Goal: Task Accomplishment & Management: Manage account settings

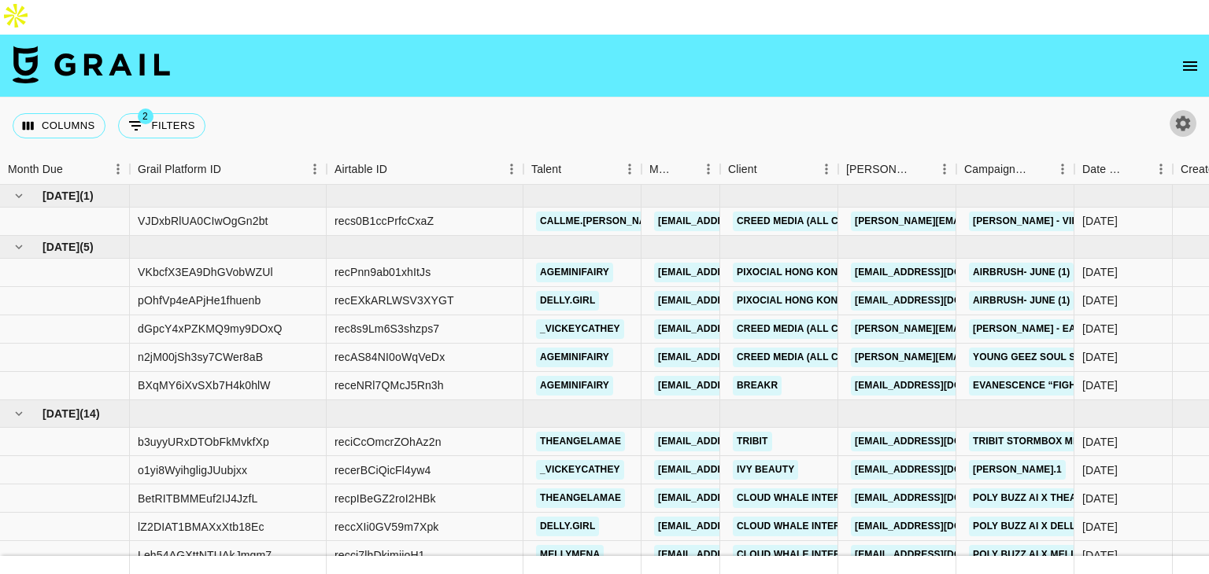
click at [1188, 114] on icon "button" at bounding box center [1182, 123] width 19 height 19
select select "[DATE]"
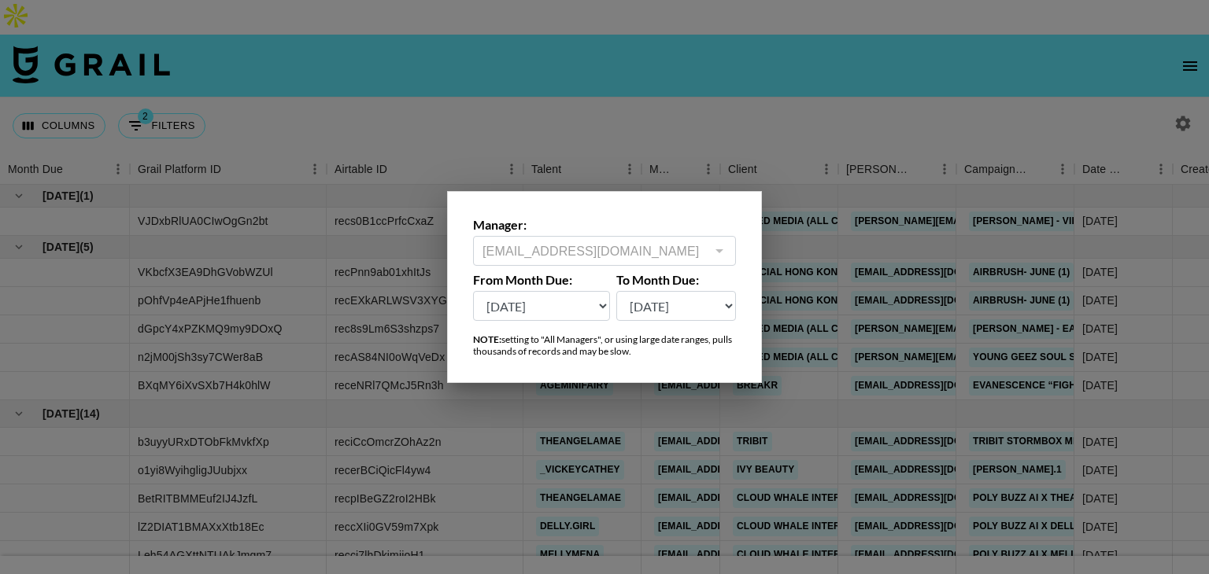
click at [670, 146] on div at bounding box center [604, 287] width 1209 height 574
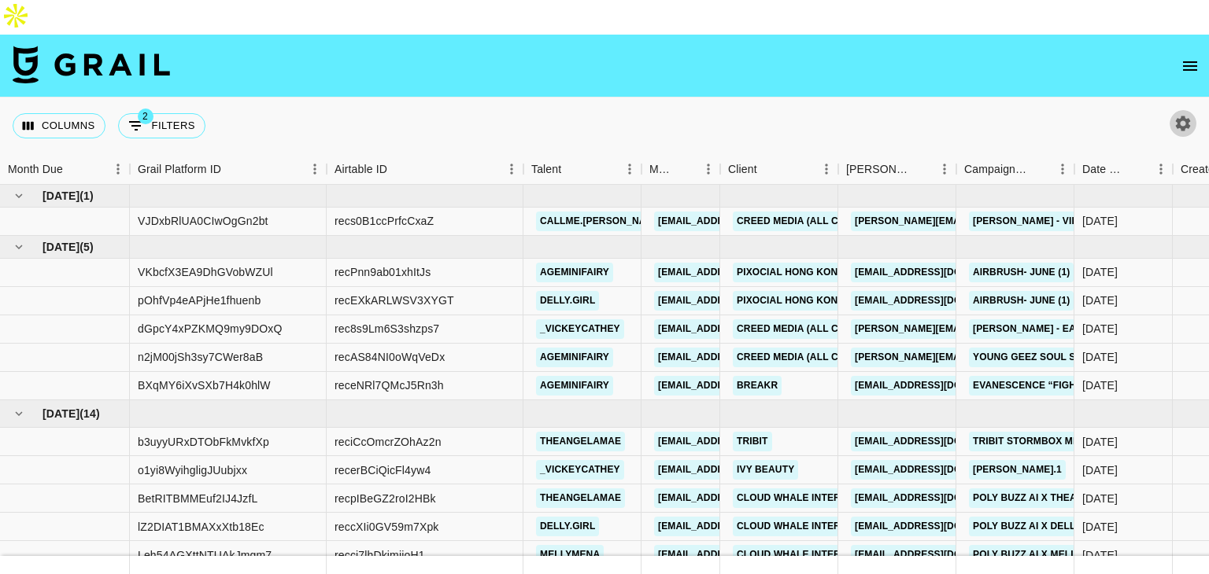
click at [1180, 114] on icon "button" at bounding box center [1182, 123] width 19 height 19
select select "[DATE]"
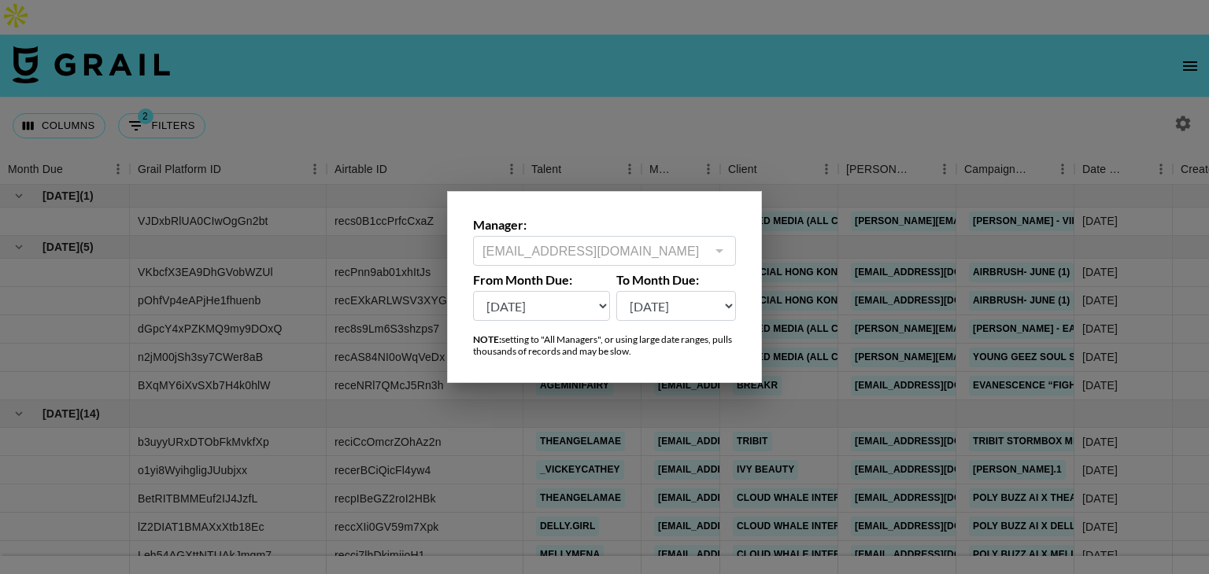
click at [684, 149] on div at bounding box center [604, 287] width 1209 height 574
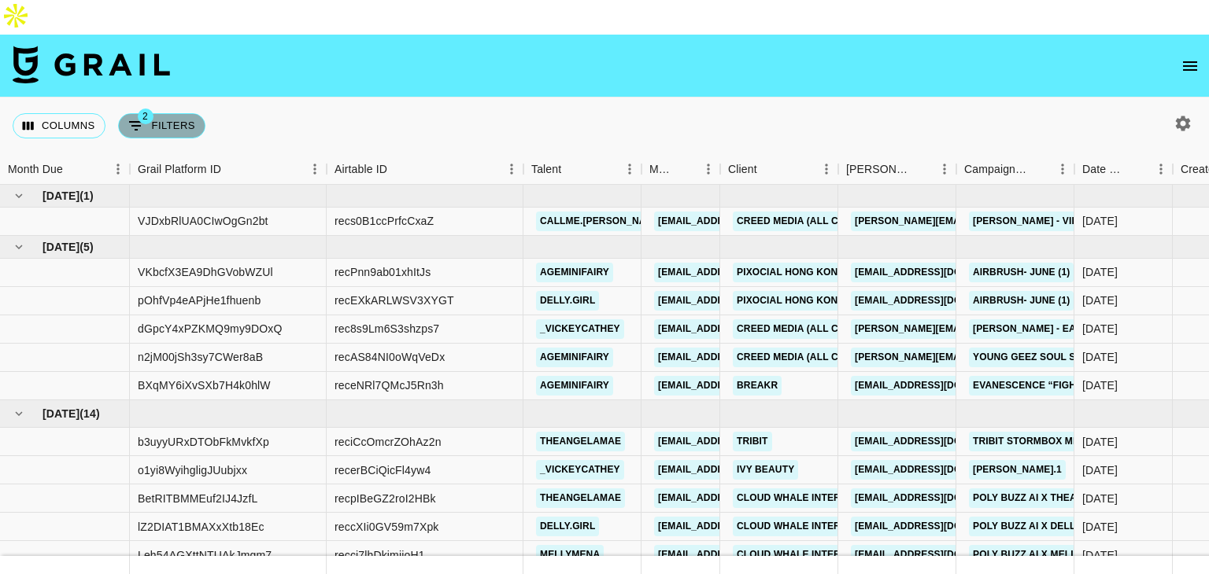
click at [181, 113] on button "2 Filters" at bounding box center [161, 125] width 87 height 25
select select "status"
select select "not"
select select "declined"
select select "status"
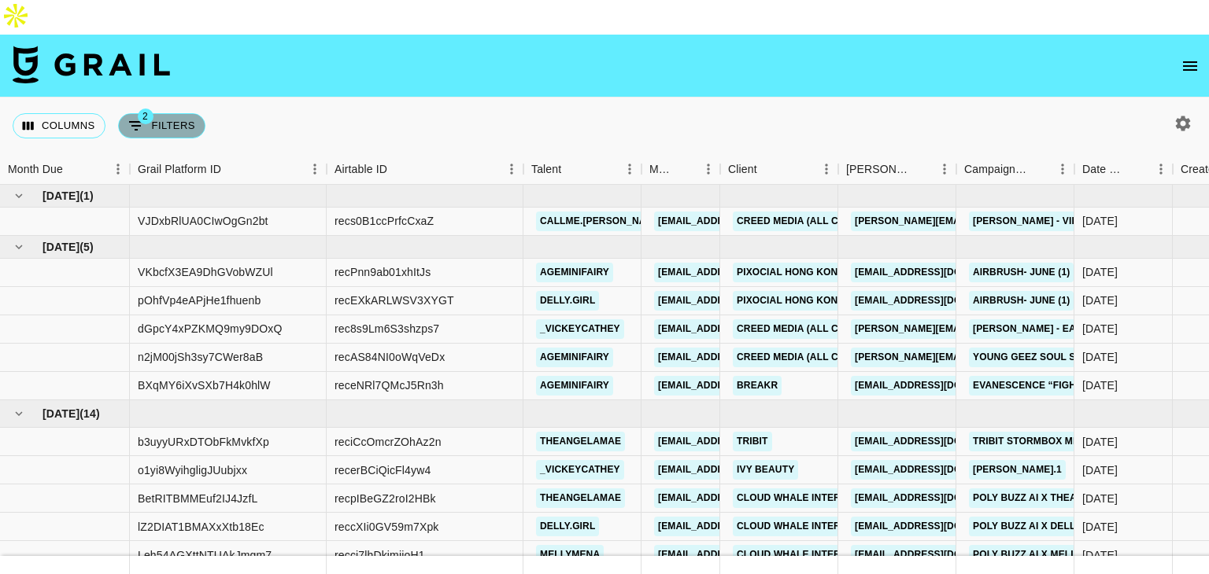
select select "not"
select select "cancelled"
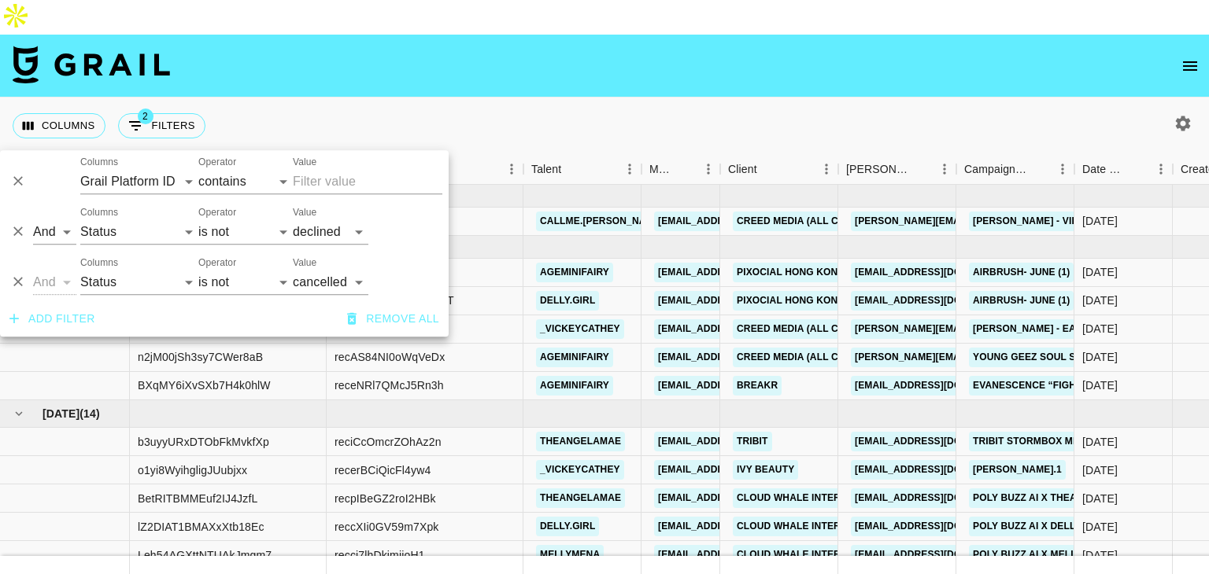
click at [261, 98] on div "Columns 2 Filters + Booking" at bounding box center [604, 126] width 1209 height 57
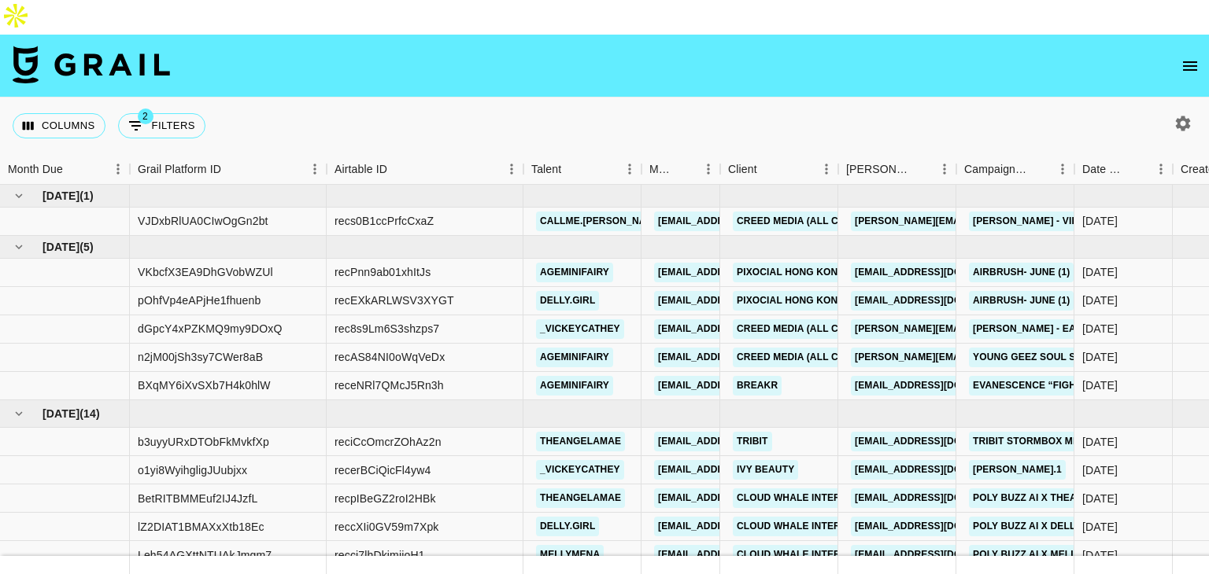
click at [1189, 114] on icon "button" at bounding box center [1182, 123] width 19 height 19
select select "[DATE]"
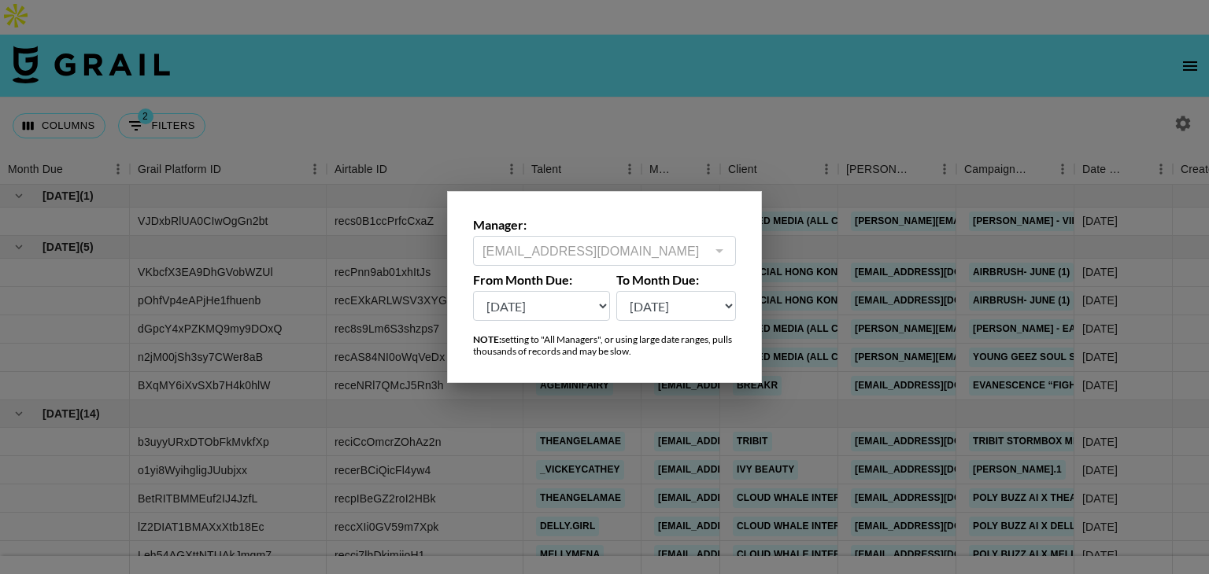
click at [725, 249] on div at bounding box center [718, 251] width 20 height 22
click at [584, 306] on select "[DATE] [DATE] '[DATE] May '[DATE] Mar '[DATE] Jan '[DATE] Nov '[DATE] Sep '[DAT…" at bounding box center [541, 306] width 137 height 30
click at [829, 46] on div at bounding box center [604, 287] width 1209 height 574
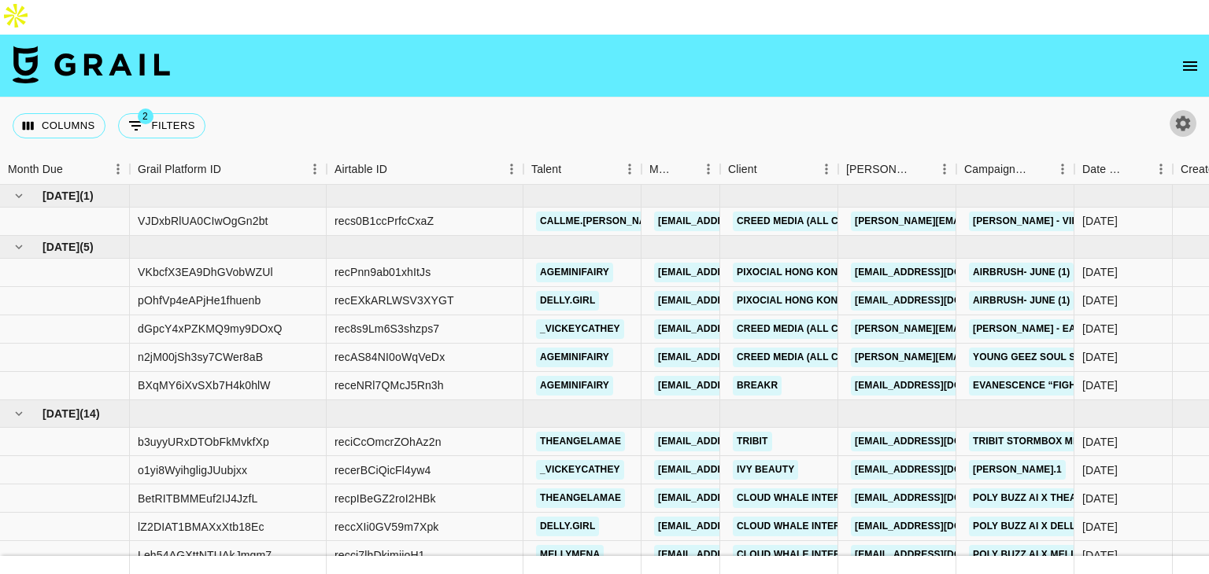
click at [1185, 114] on icon "button" at bounding box center [1182, 123] width 19 height 19
select select "[DATE]"
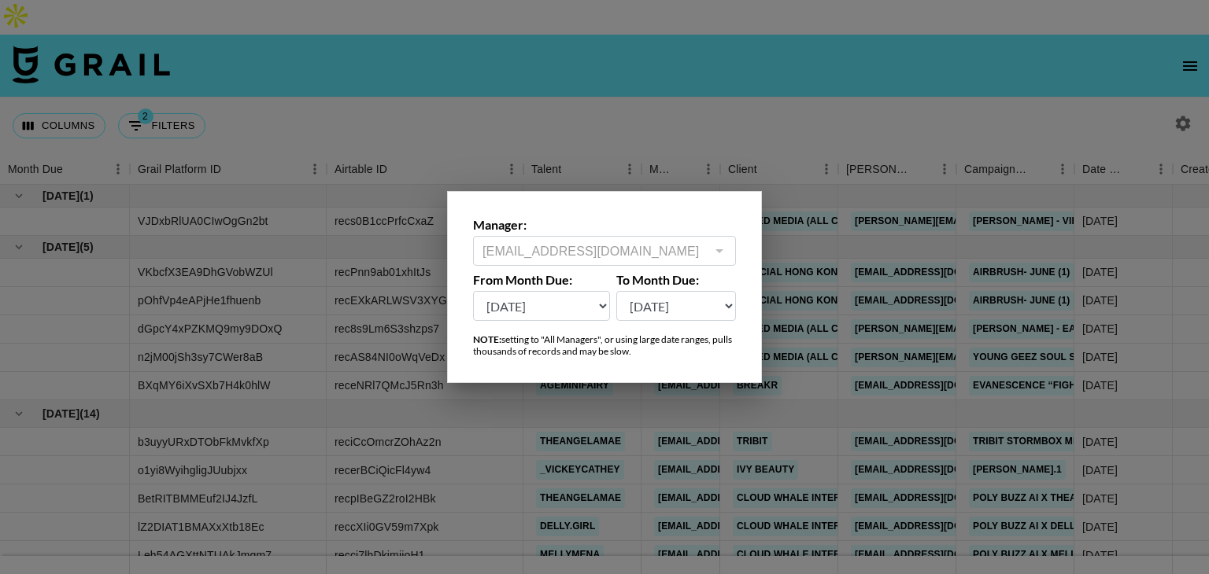
click at [739, 91] on div at bounding box center [604, 287] width 1209 height 574
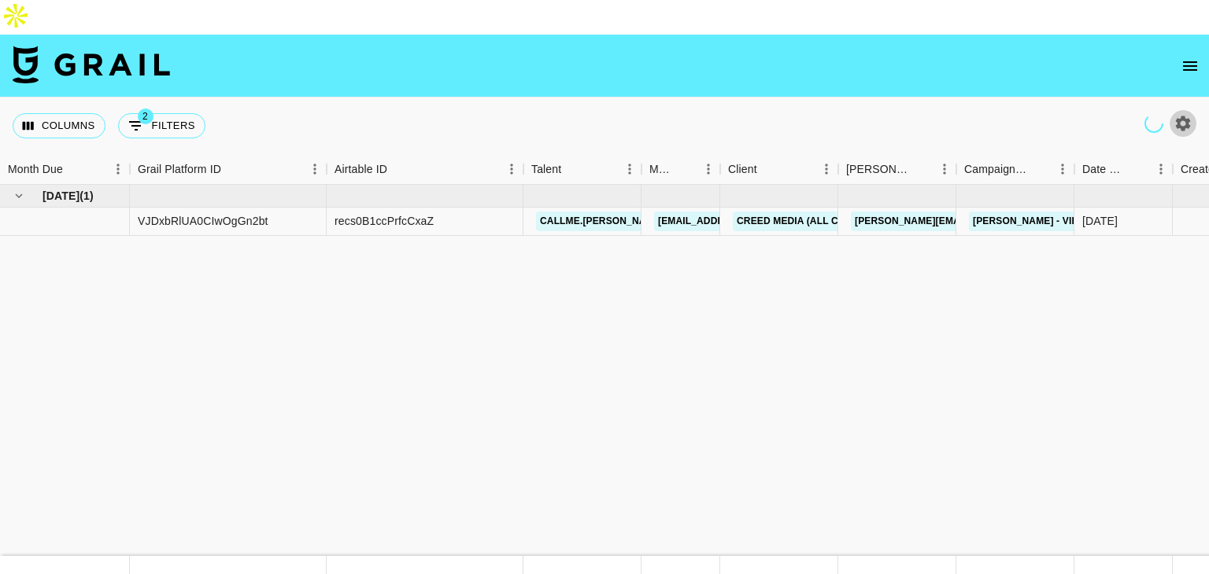
click at [1181, 114] on icon "button" at bounding box center [1182, 123] width 19 height 19
select select "[DATE]"
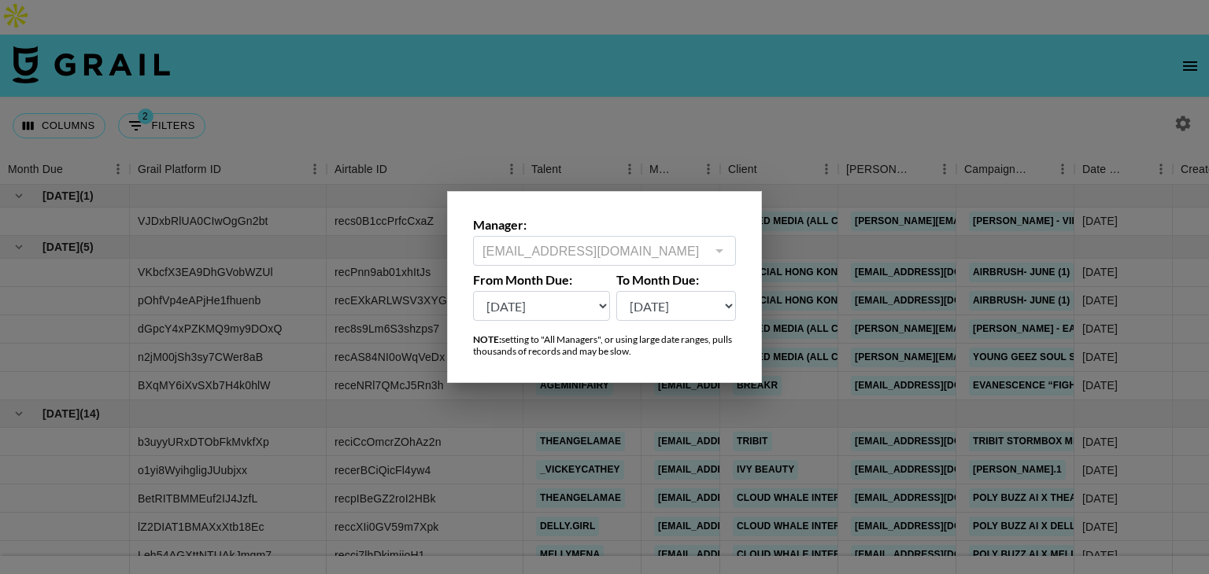
click at [842, 113] on div at bounding box center [604, 287] width 1209 height 574
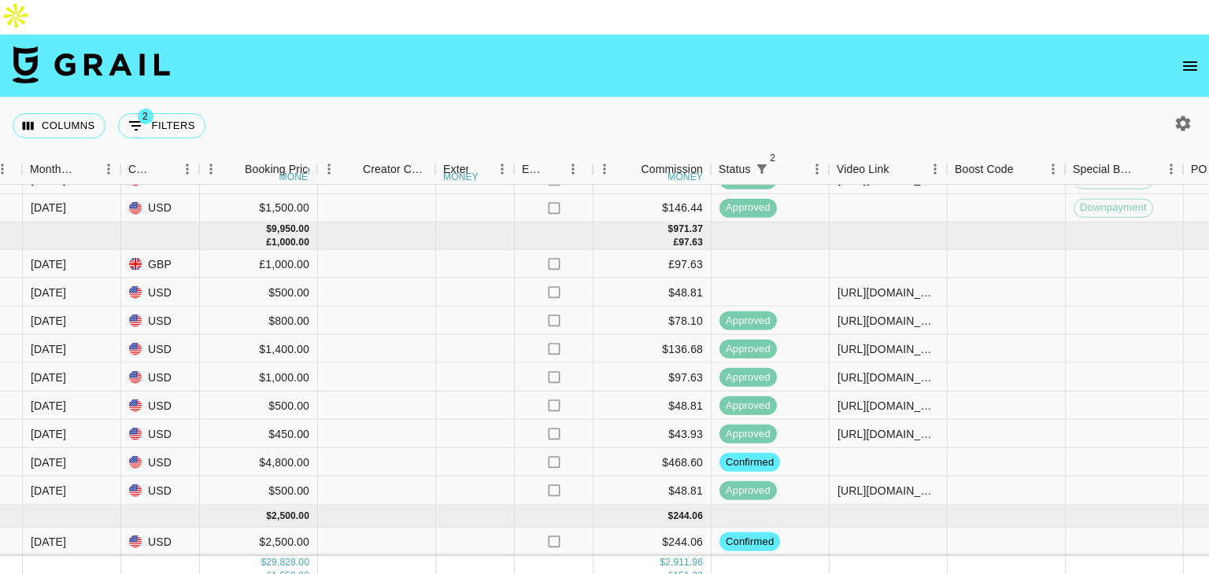
scroll to position [614, 1268]
click at [1201, 110] on div at bounding box center [1179, 123] width 58 height 27
click at [1174, 114] on icon "button" at bounding box center [1182, 123] width 19 height 19
select select "[DATE]"
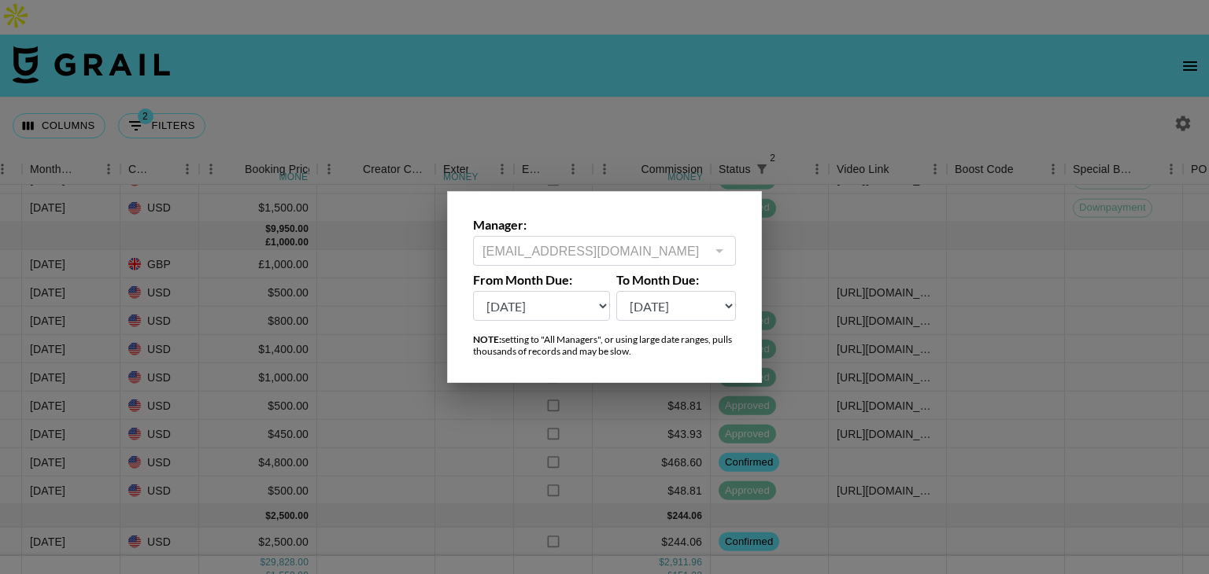
click at [925, 175] on div at bounding box center [604, 287] width 1209 height 574
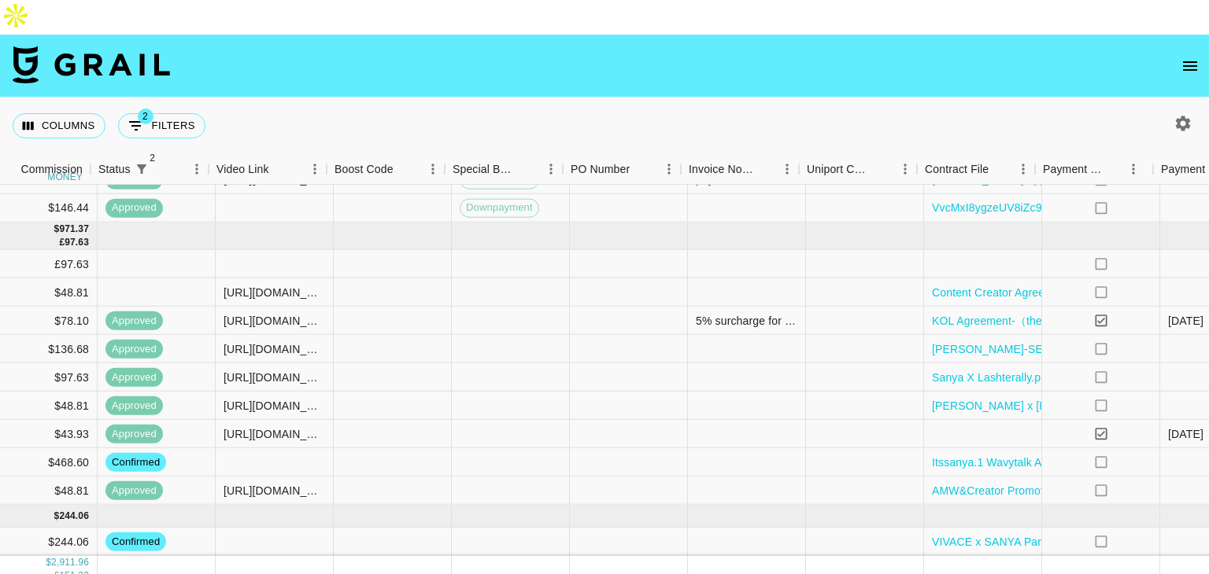
scroll to position [614, 1888]
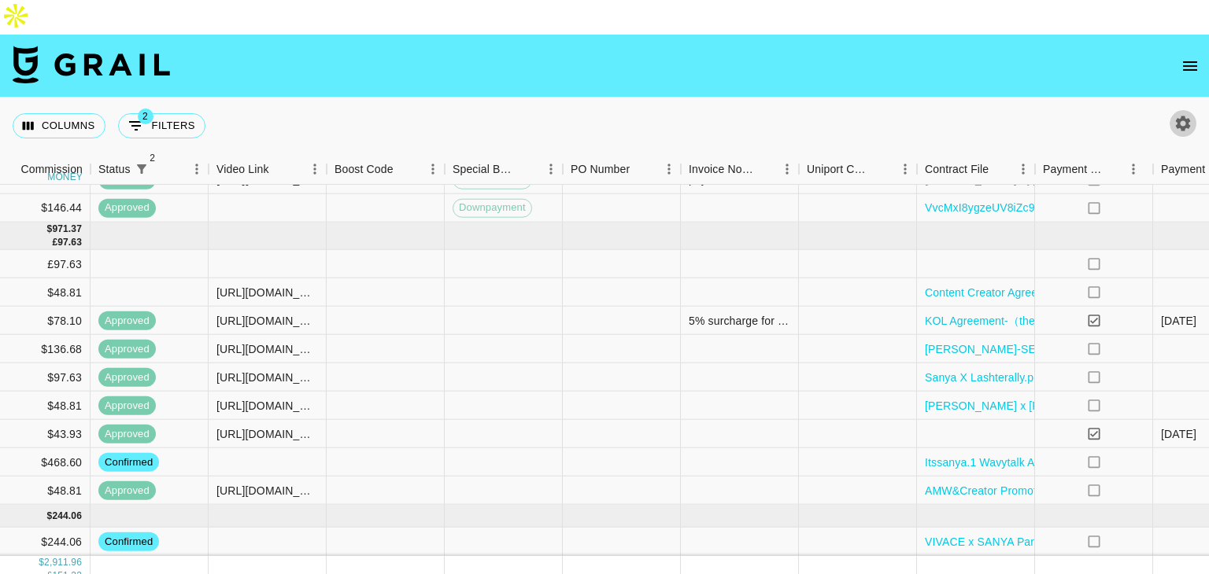
click at [1177, 114] on icon "button" at bounding box center [1182, 123] width 19 height 19
select select "[DATE]"
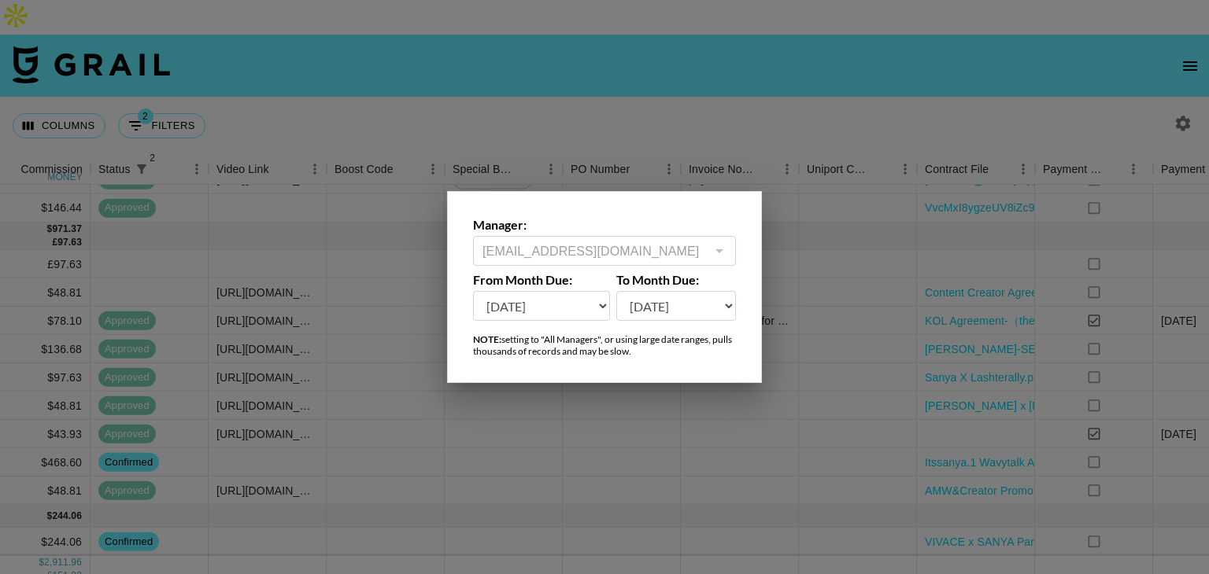
click at [785, 146] on div at bounding box center [604, 287] width 1209 height 574
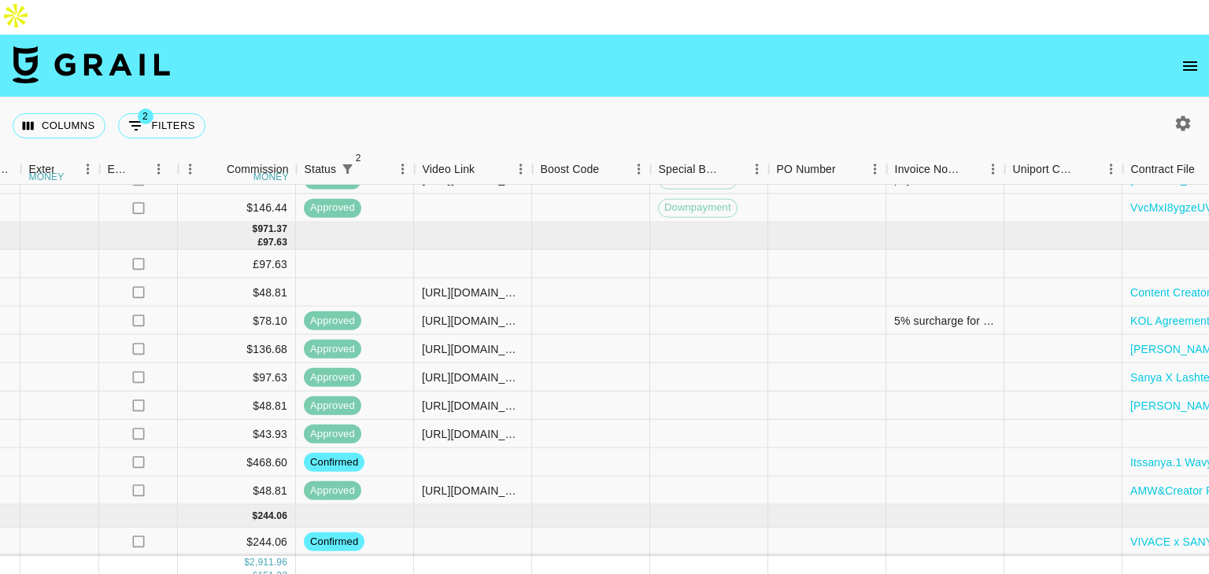
scroll to position [612, 1685]
click at [1189, 114] on icon "button" at bounding box center [1182, 123] width 19 height 19
select select "[DATE]"
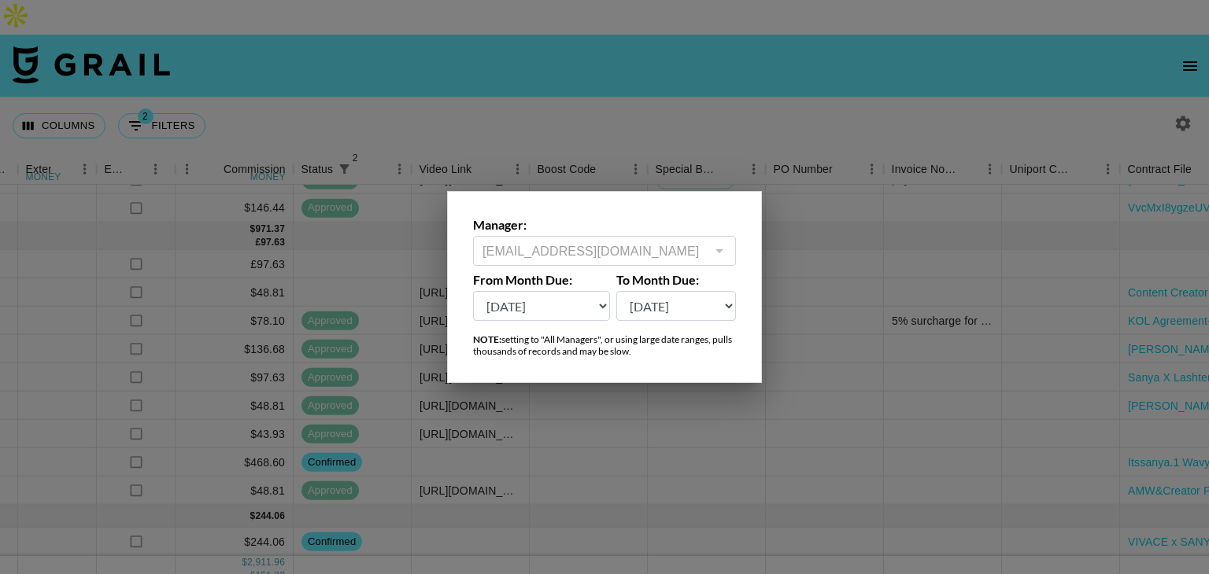
click at [599, 88] on div at bounding box center [604, 287] width 1209 height 574
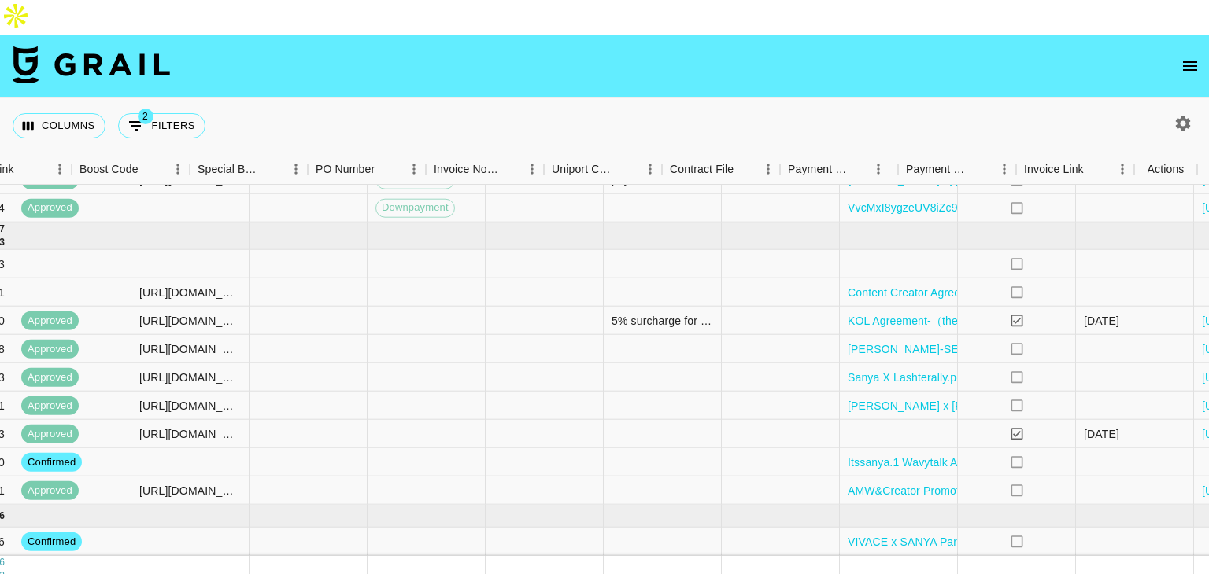
scroll to position [614, 2143]
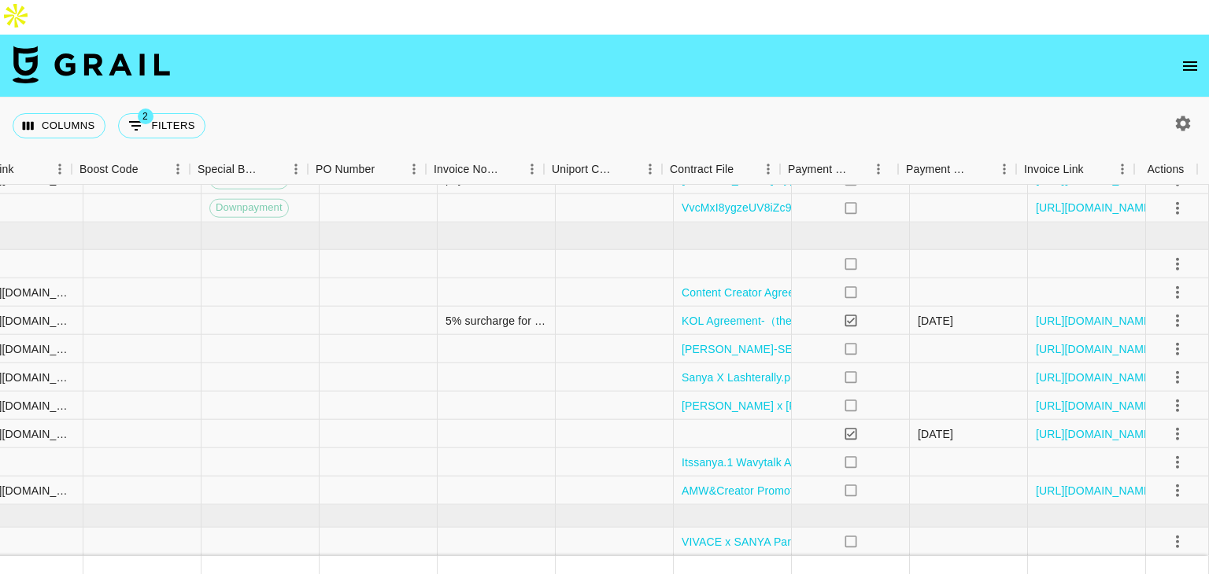
click at [759, 98] on div "Columns 2 Filters + Booking" at bounding box center [604, 126] width 1209 height 57
click at [778, 103] on div "Columns 2 Filters + Booking" at bounding box center [604, 126] width 1209 height 57
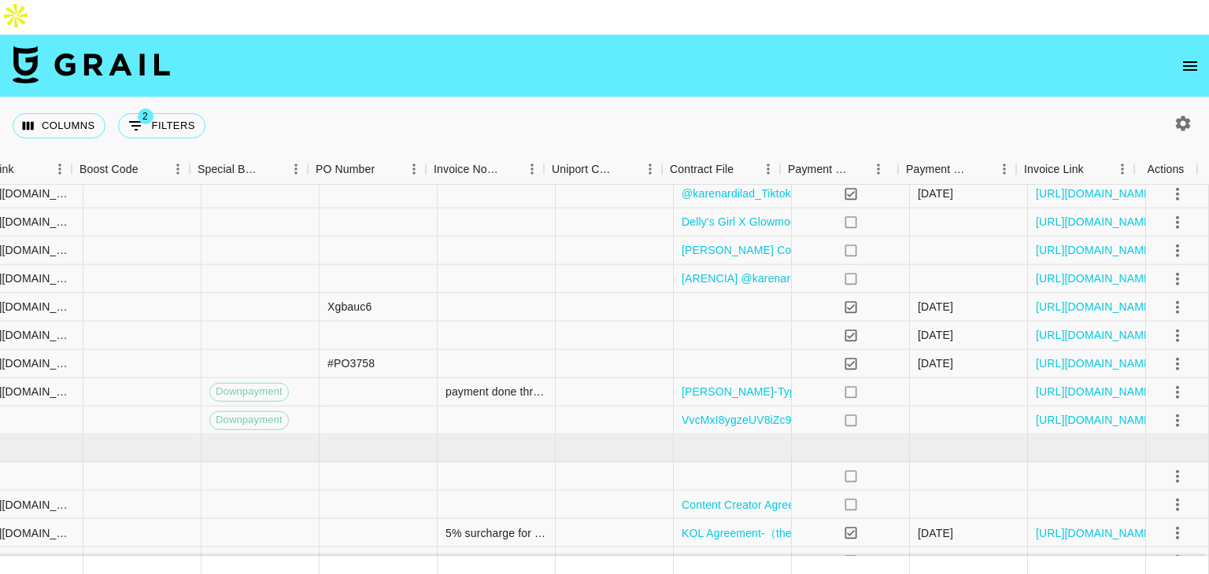
scroll to position [389, 2143]
click at [243, 385] on span "Downpayment" at bounding box center [249, 392] width 78 height 15
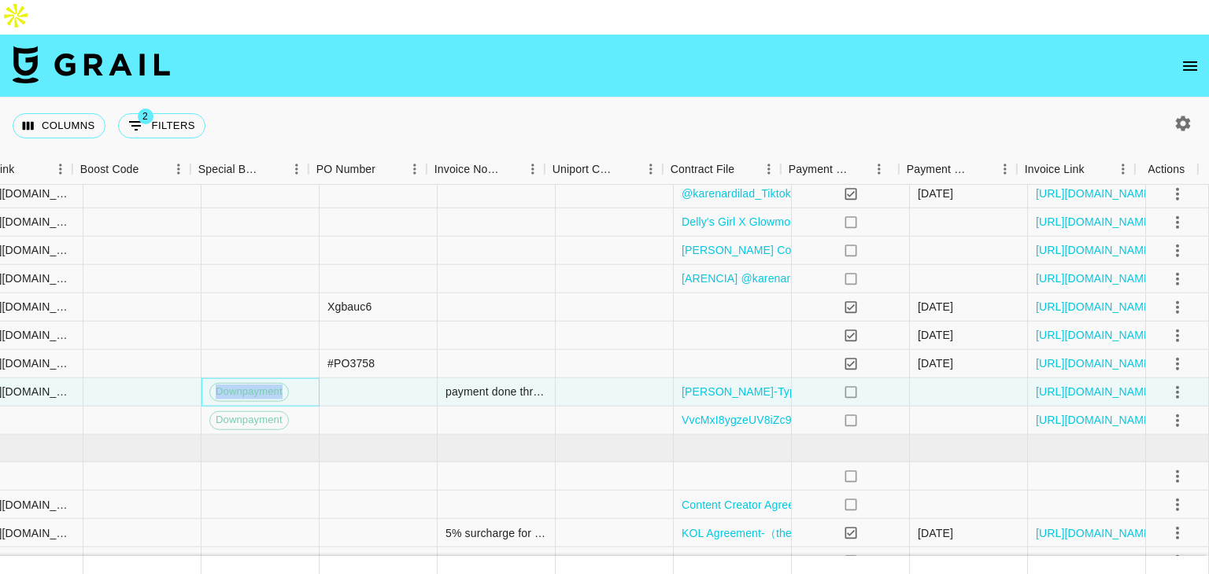
click at [243, 385] on span "Downpayment" at bounding box center [249, 392] width 78 height 15
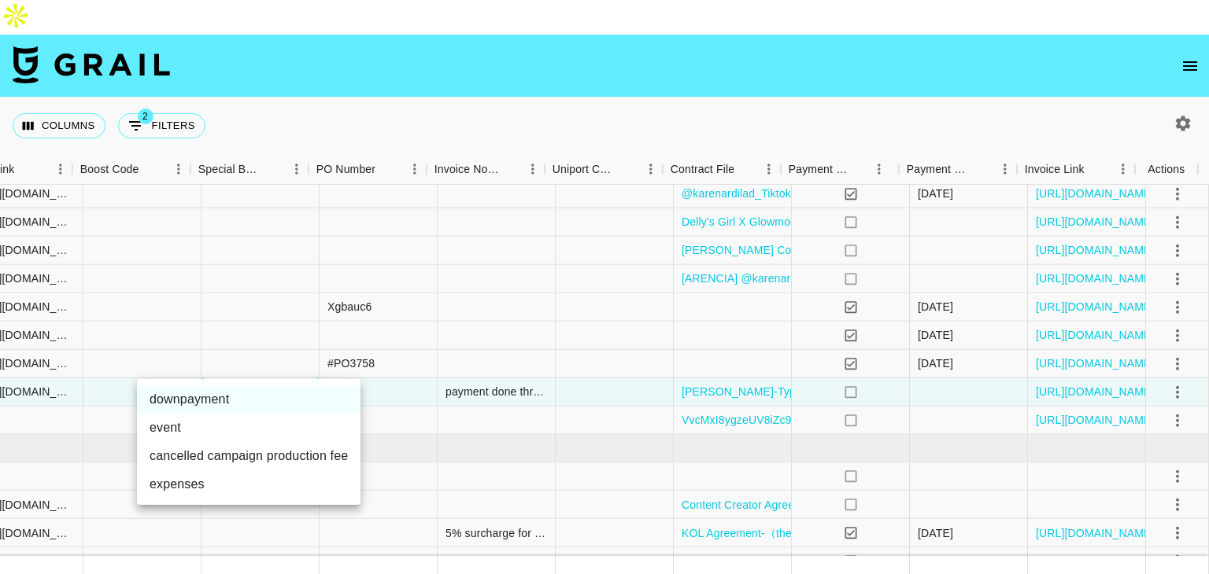
click at [290, 327] on div at bounding box center [604, 287] width 1209 height 574
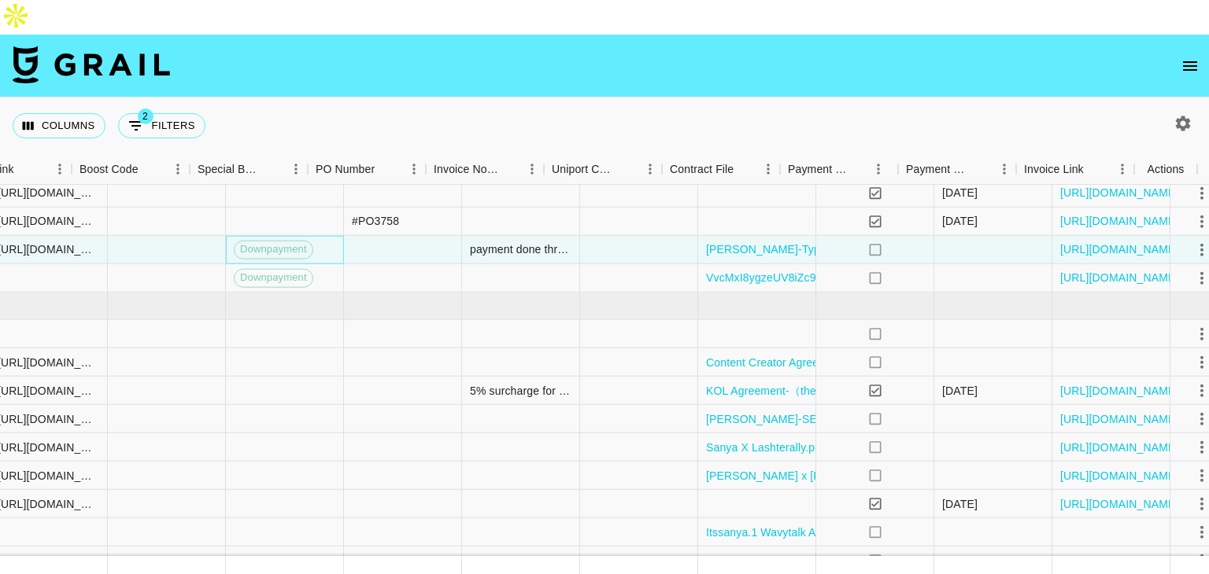
scroll to position [532, 2143]
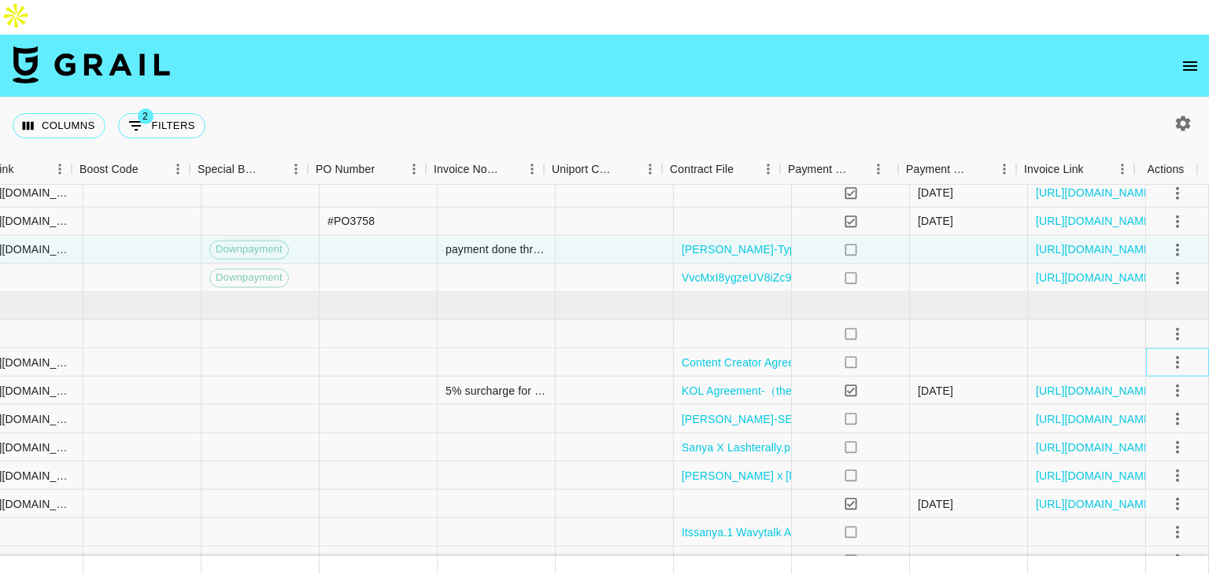
drag, startPoint x: 1180, startPoint y: 333, endPoint x: 1159, endPoint y: 332, distance: 21.3
click at [1159, 349] on div at bounding box center [1177, 363] width 63 height 28
click at [1168, 353] on icon "select merge strategy" at bounding box center [1177, 362] width 19 height 19
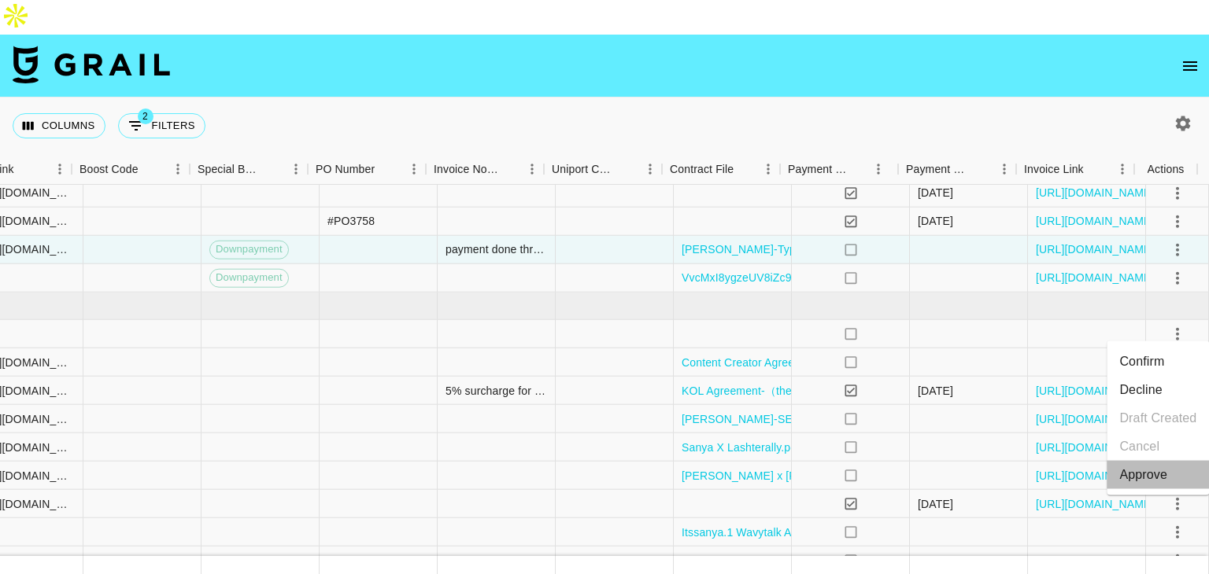
click at [1131, 477] on div "Approve" at bounding box center [1143, 475] width 48 height 19
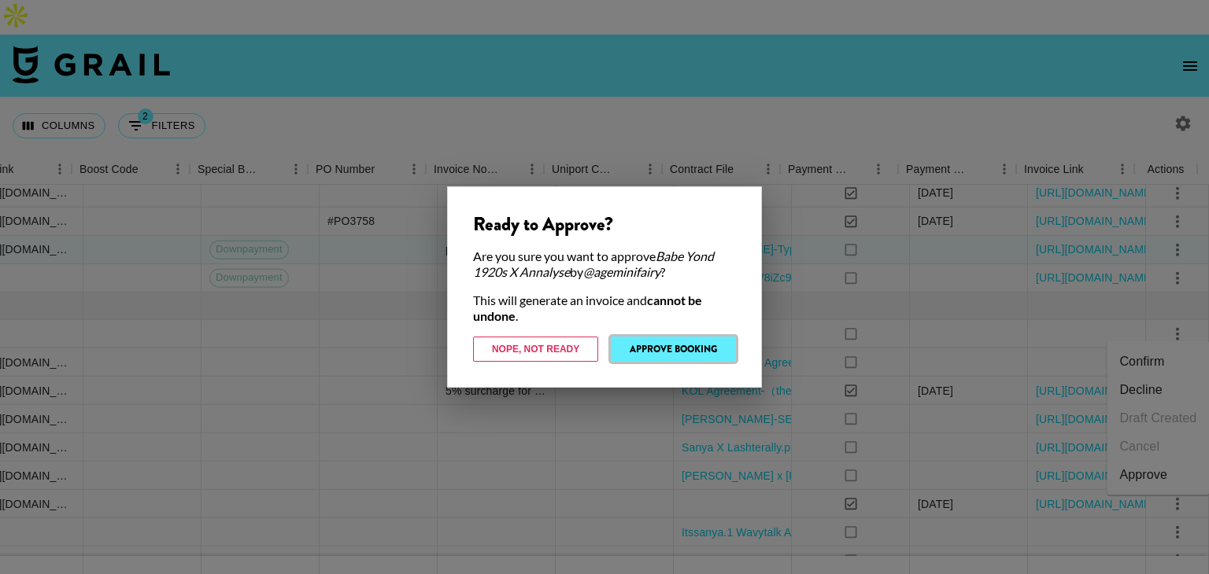
click at [660, 349] on button "Approve Booking" at bounding box center [673, 349] width 125 height 25
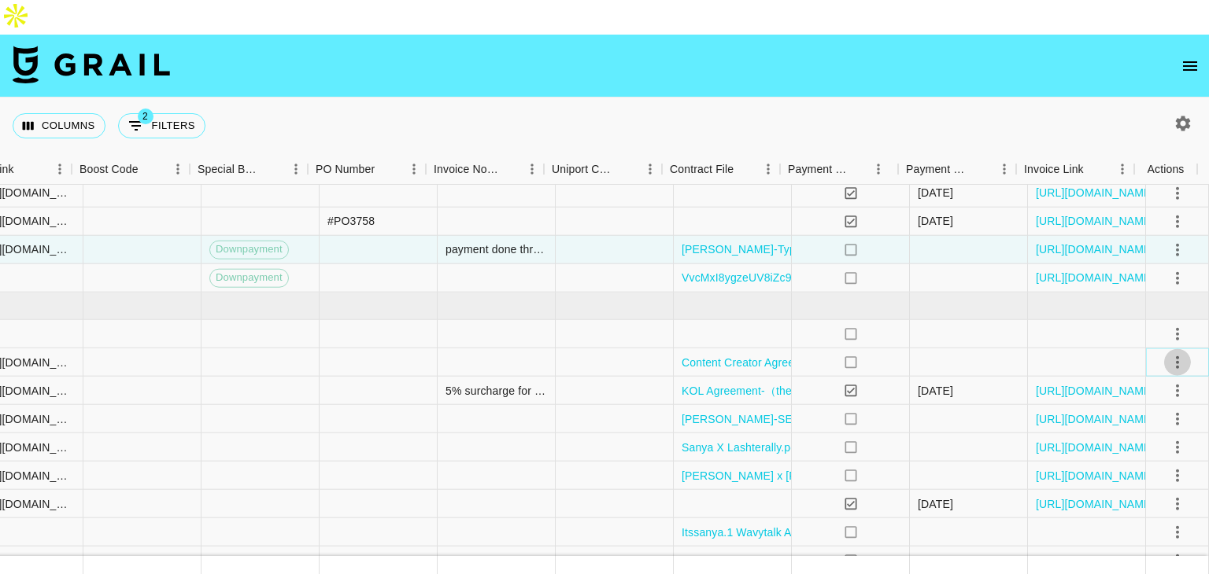
click at [1168, 353] on icon "select merge strategy" at bounding box center [1177, 362] width 19 height 19
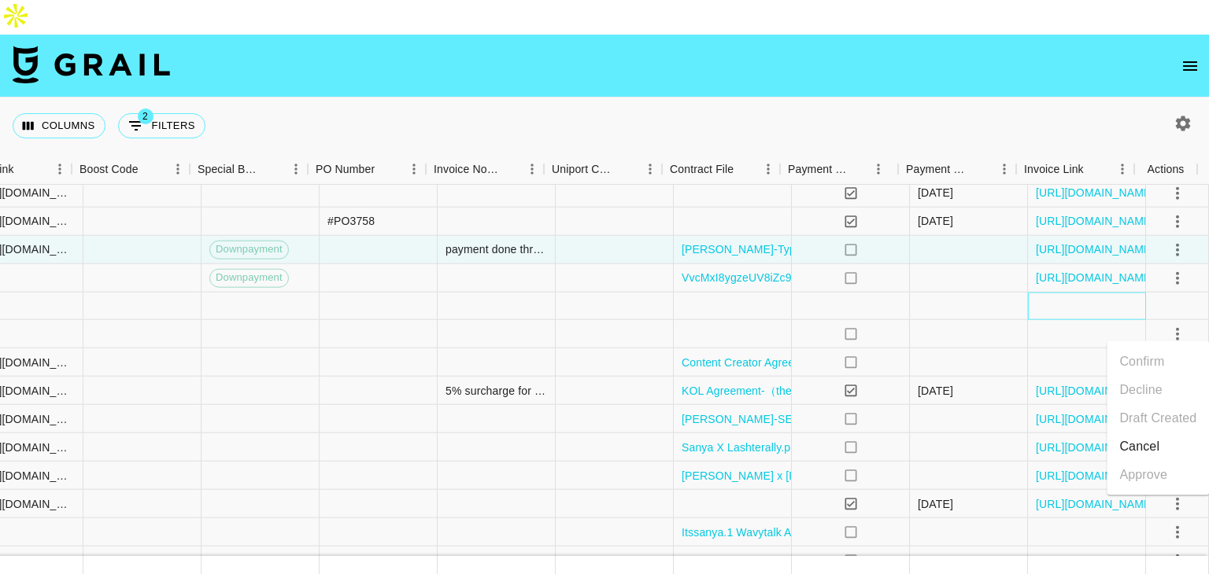
click at [1070, 293] on div at bounding box center [1087, 307] width 118 height 28
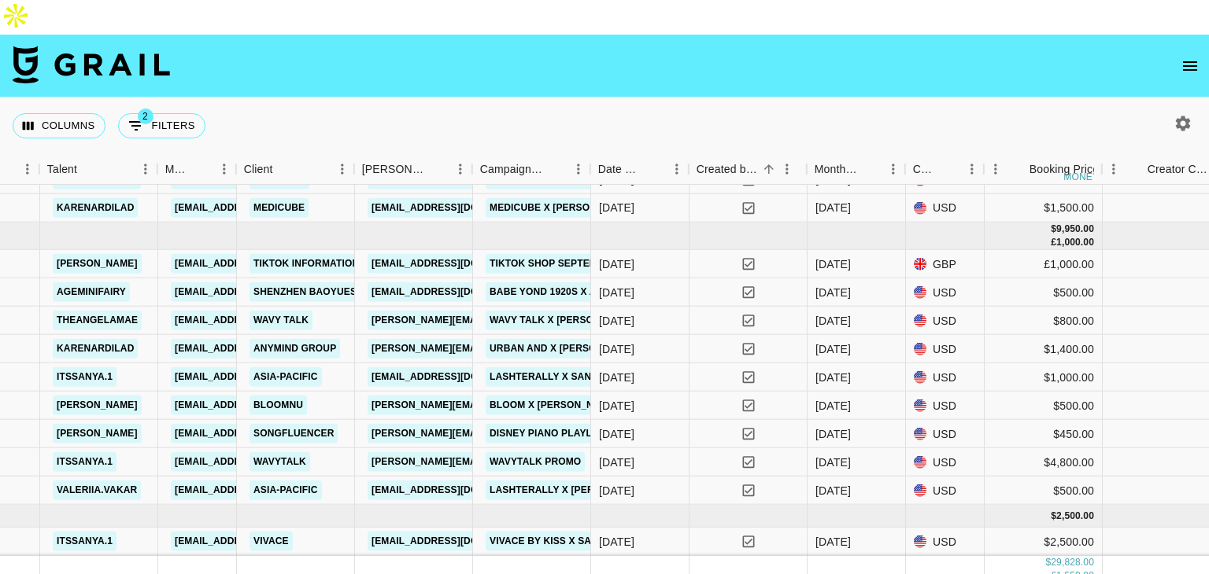
scroll to position [614, 478]
